Goal: Task Accomplishment & Management: Manage account settings

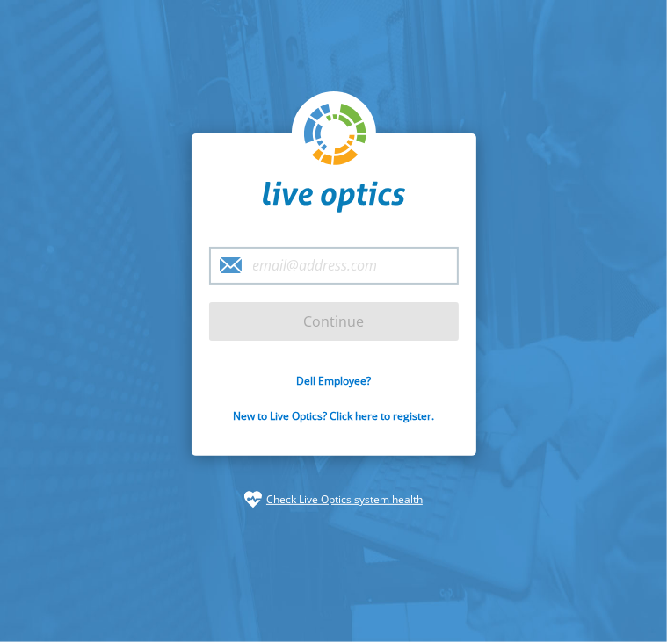
click at [308, 273] on input "email" at bounding box center [334, 266] width 250 height 38
click at [273, 264] on input "email" at bounding box center [334, 266] width 250 height 38
paste input "[EMAIL_ADDRESS][DOMAIN_NAME]"
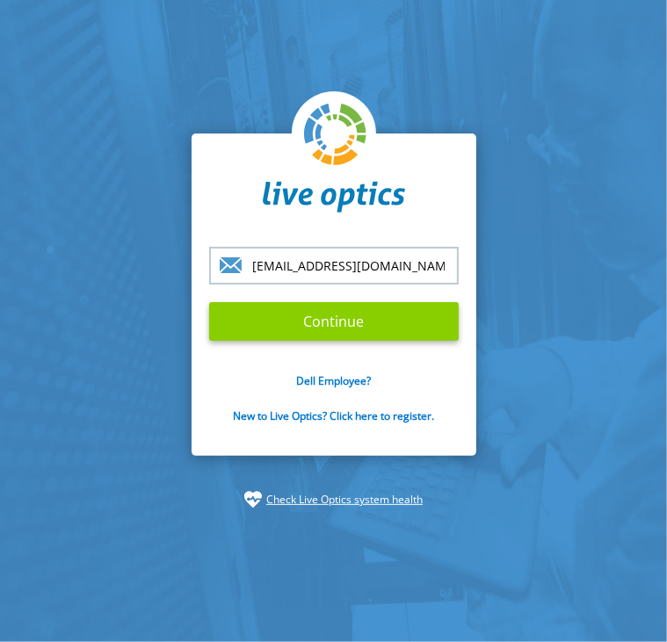
type input "[EMAIL_ADDRESS][DOMAIN_NAME]"
click at [308, 327] on input "Continue" at bounding box center [334, 321] width 250 height 39
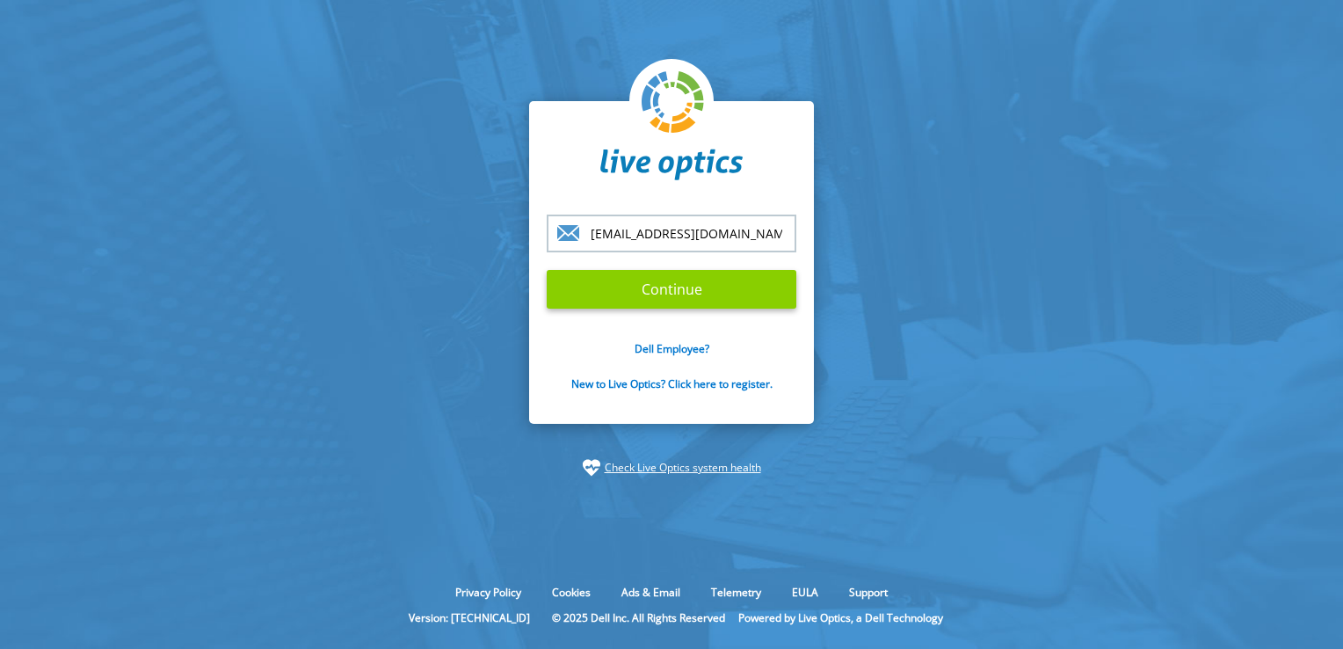
click at [633, 290] on input "Continue" at bounding box center [672, 289] width 250 height 39
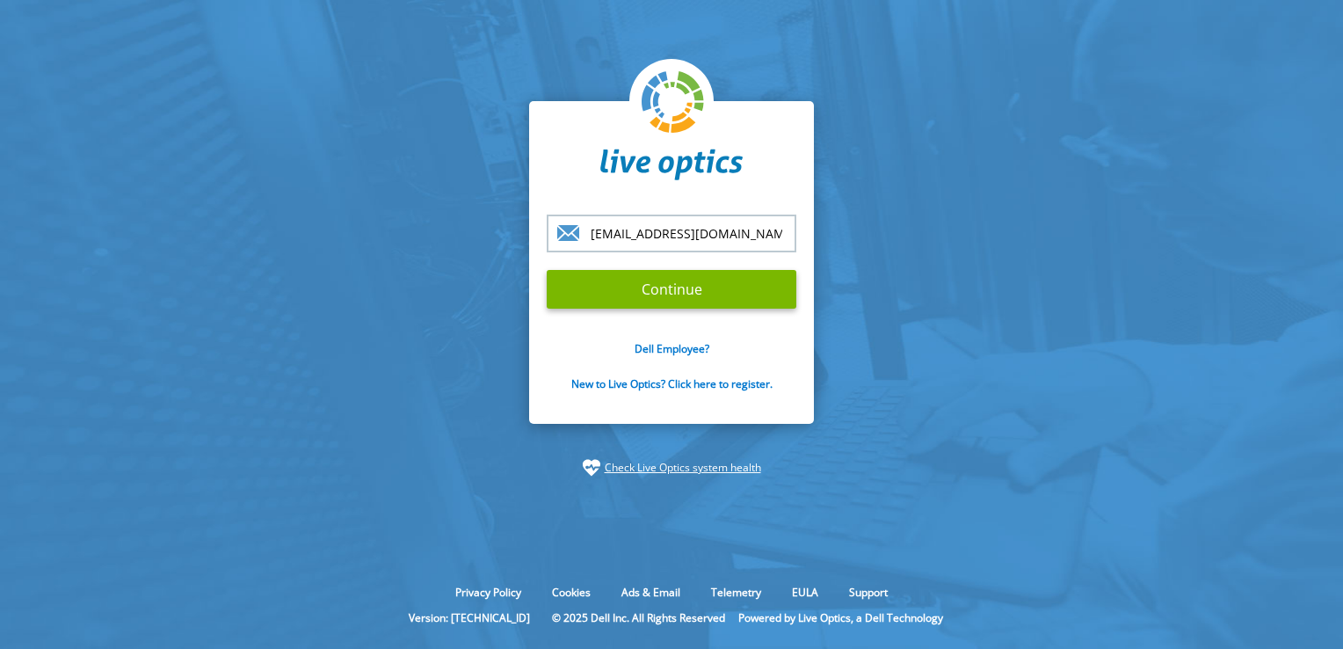
click at [666, 228] on input "[EMAIL_ADDRESS][DOMAIN_NAME]" at bounding box center [672, 233] width 250 height 38
click at [547, 270] on input "Continue" at bounding box center [672, 289] width 250 height 39
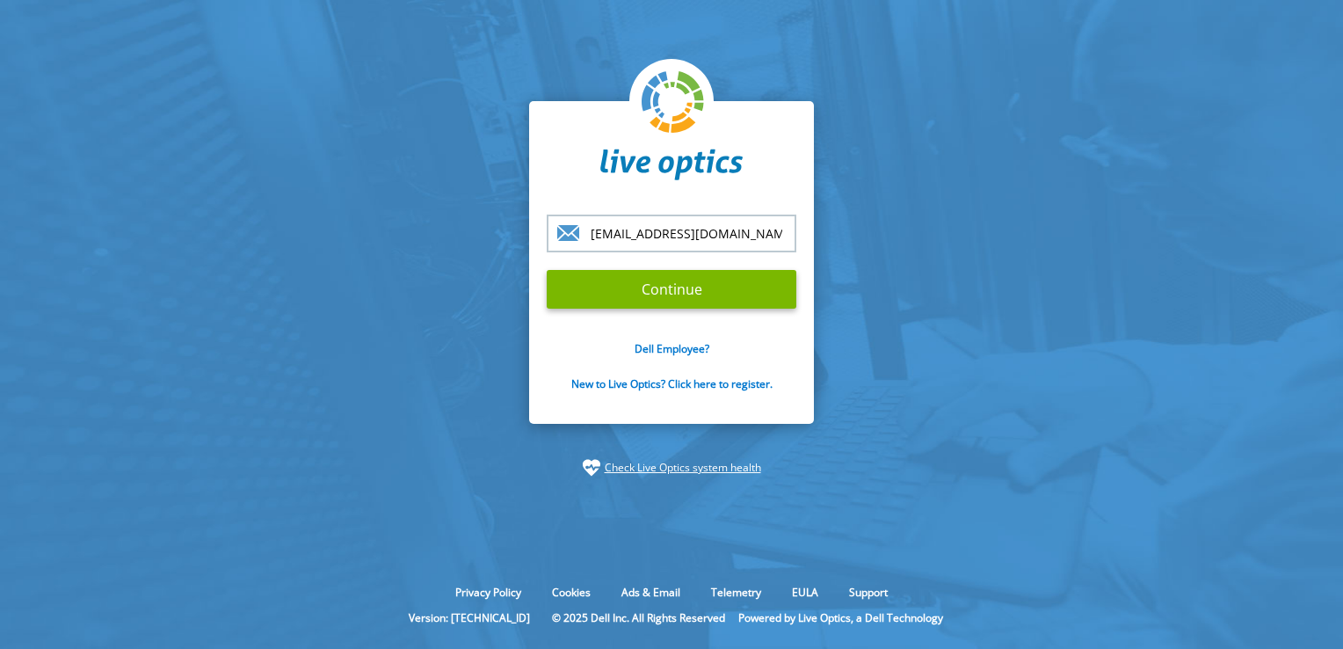
click at [547, 270] on input "Continue" at bounding box center [672, 289] width 250 height 39
click at [661, 293] on input "Continue" at bounding box center [672, 289] width 250 height 39
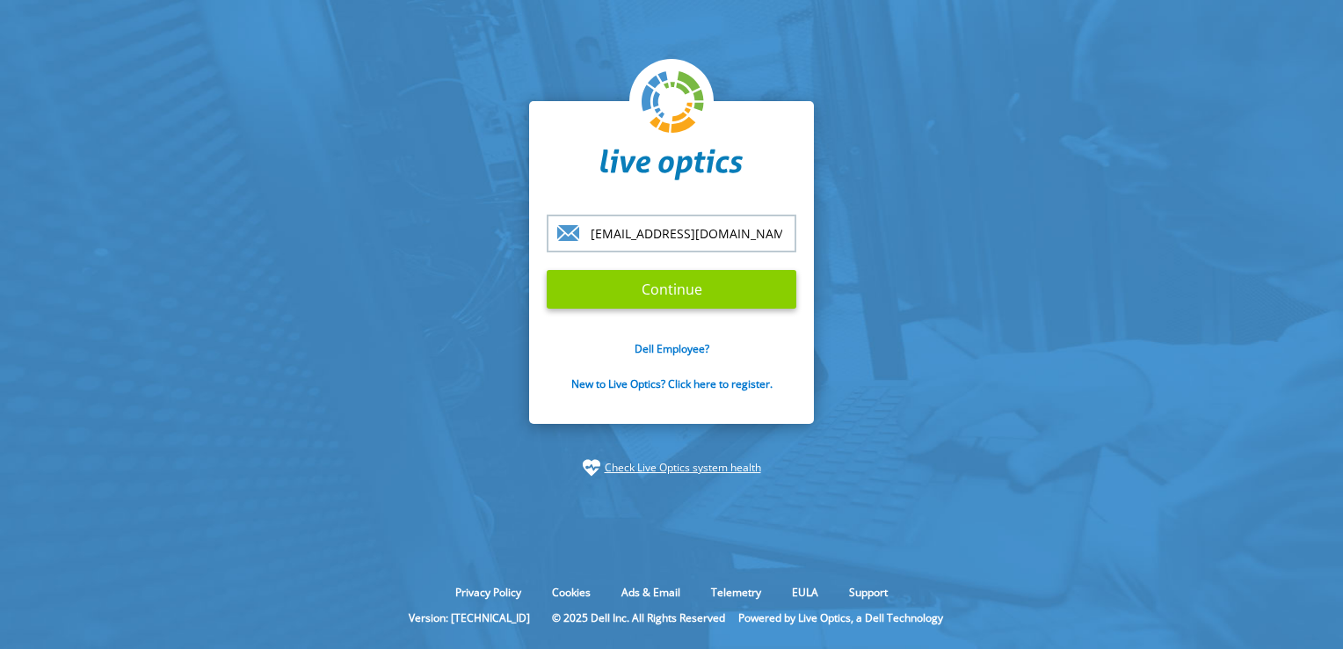
click at [661, 293] on input "Continue" at bounding box center [672, 289] width 250 height 39
click at [685, 282] on input "Continue" at bounding box center [672, 289] width 250 height 39
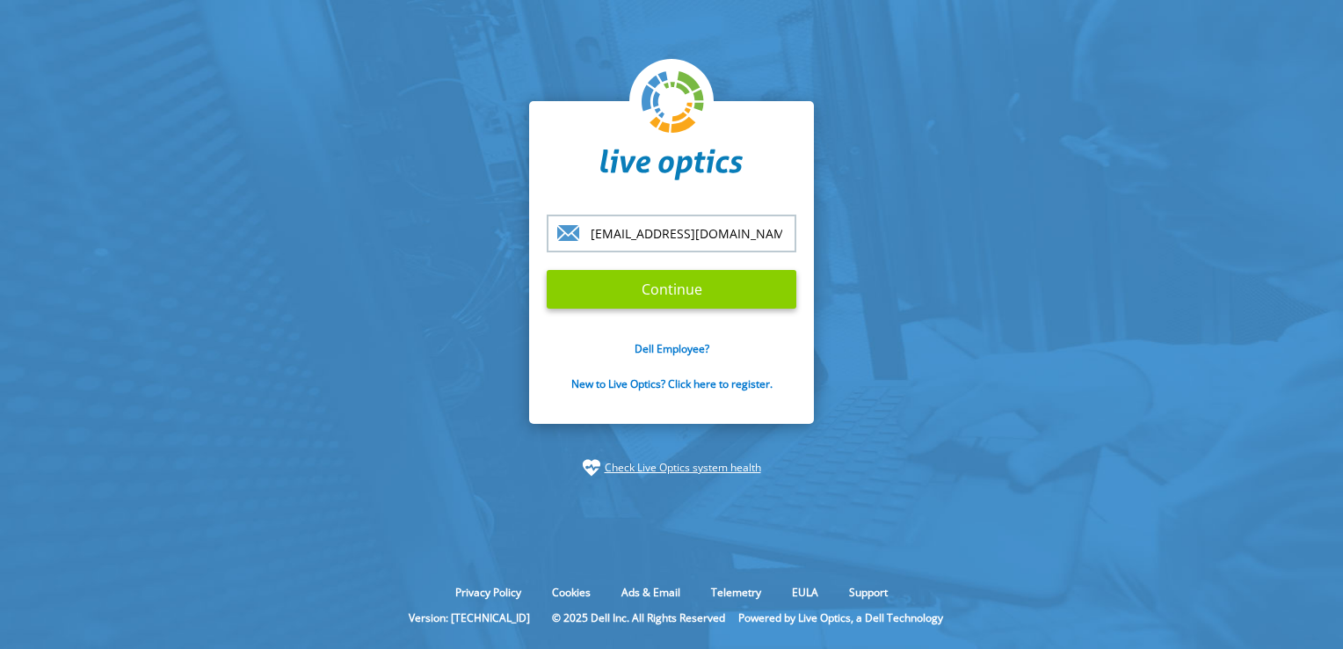
click at [685, 282] on input "Continue" at bounding box center [672, 289] width 250 height 39
click at [709, 381] on link "New to Live Optics? Click here to register." at bounding box center [671, 383] width 201 height 15
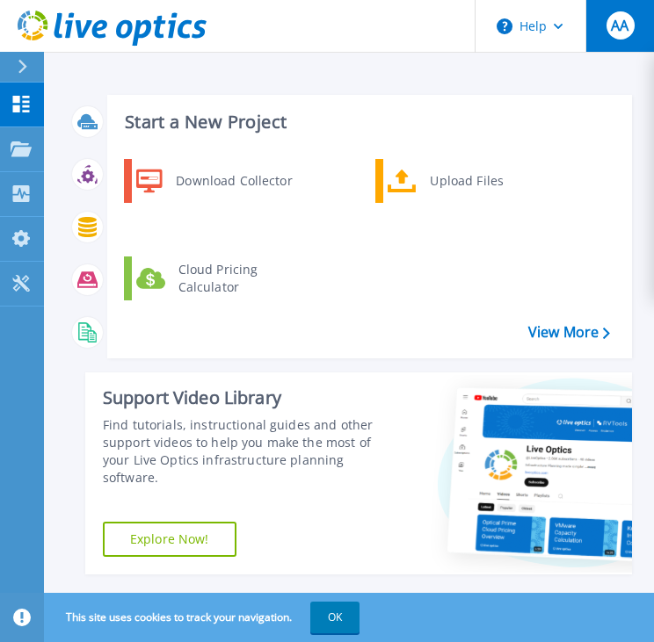
click at [616, 18] on span "AA" at bounding box center [620, 25] width 18 height 14
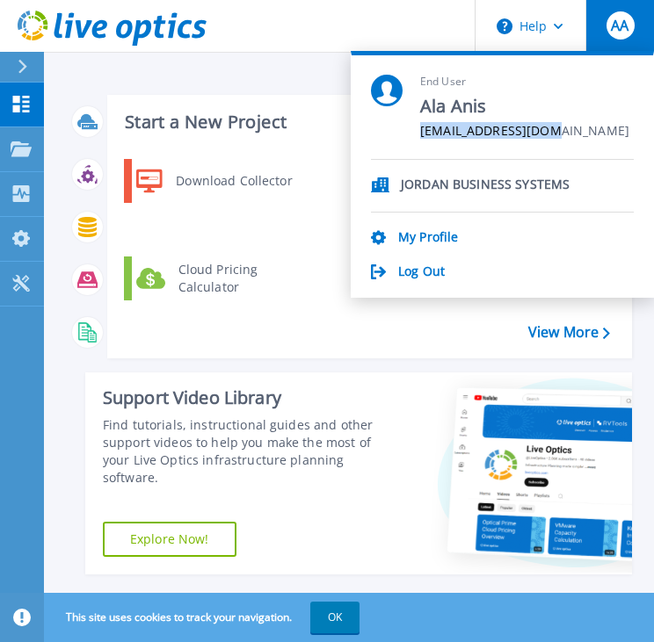
drag, startPoint x: 541, startPoint y: 133, endPoint x: 392, endPoint y: 131, distance: 149.4
click at [392, 131] on div "End User Ala Anis [EMAIL_ADDRESS][DOMAIN_NAME]" at bounding box center [502, 117] width 263 height 85
copy span "[EMAIL_ADDRESS][DOMAIN_NAME]"
